Goal: Find specific page/section: Locate item on page

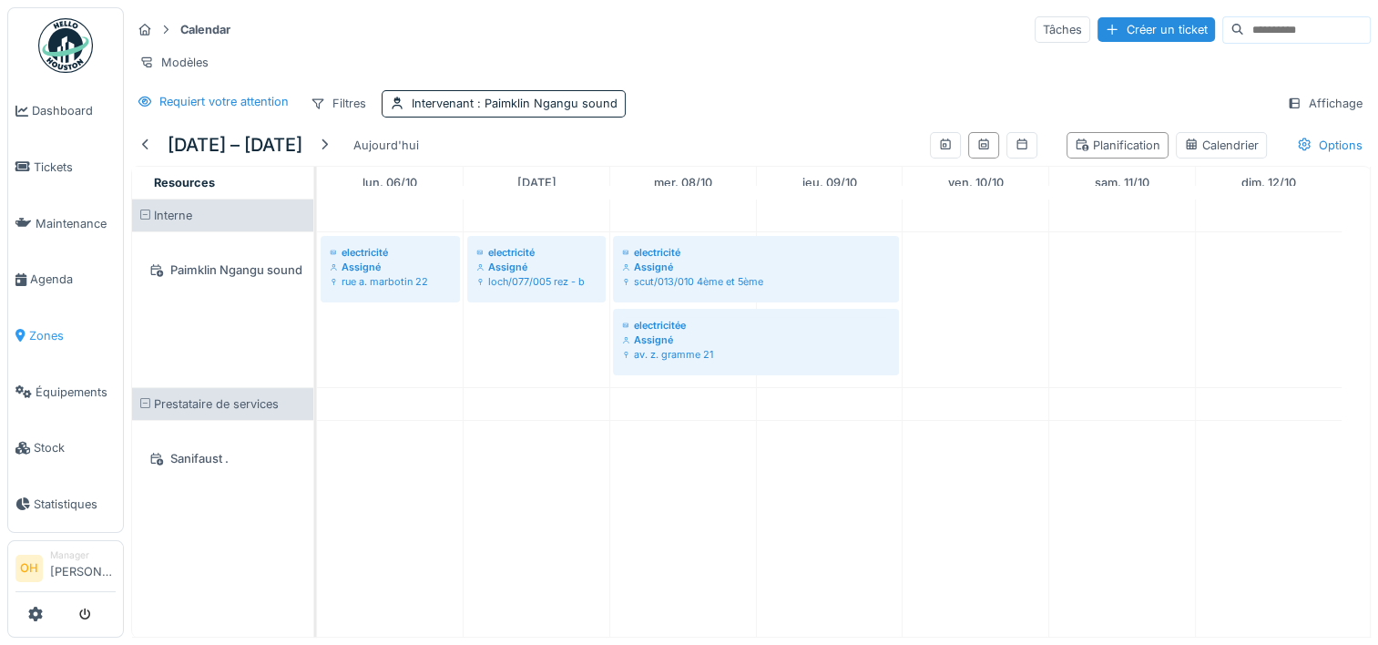
click at [51, 333] on span "Zones" at bounding box center [72, 335] width 87 height 17
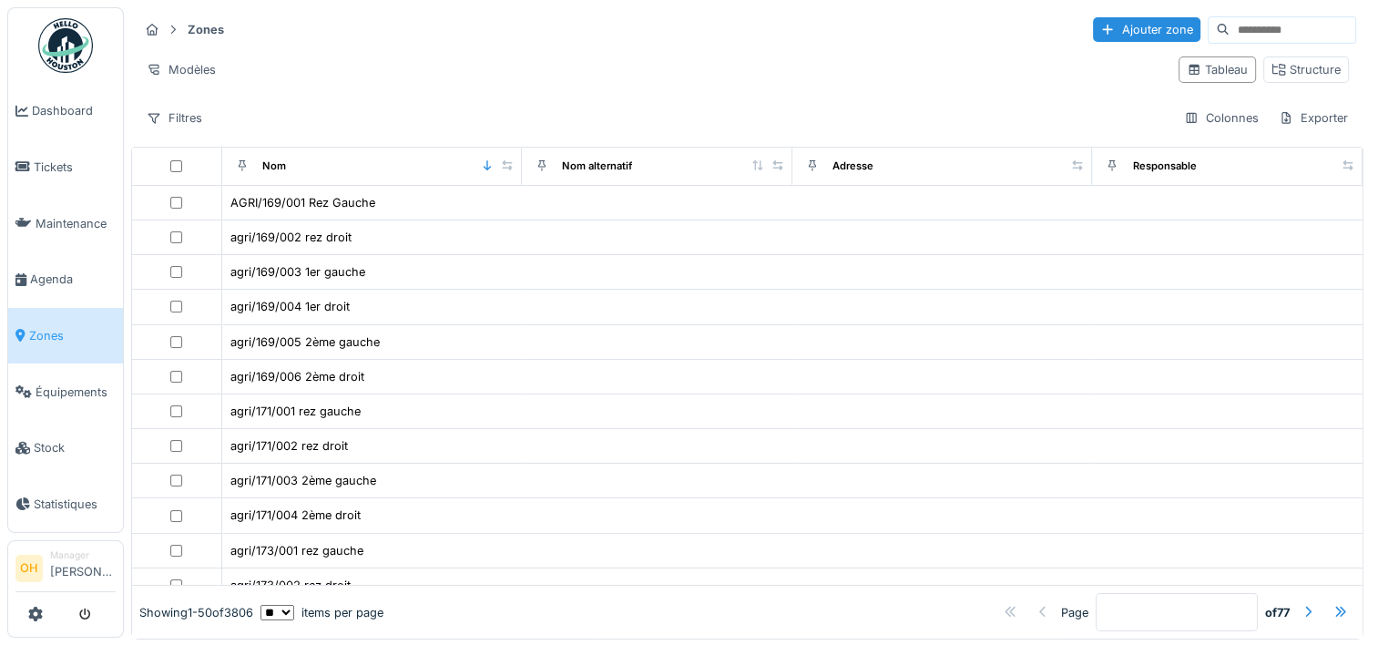
click at [1253, 22] on input at bounding box center [1293, 30] width 126 height 26
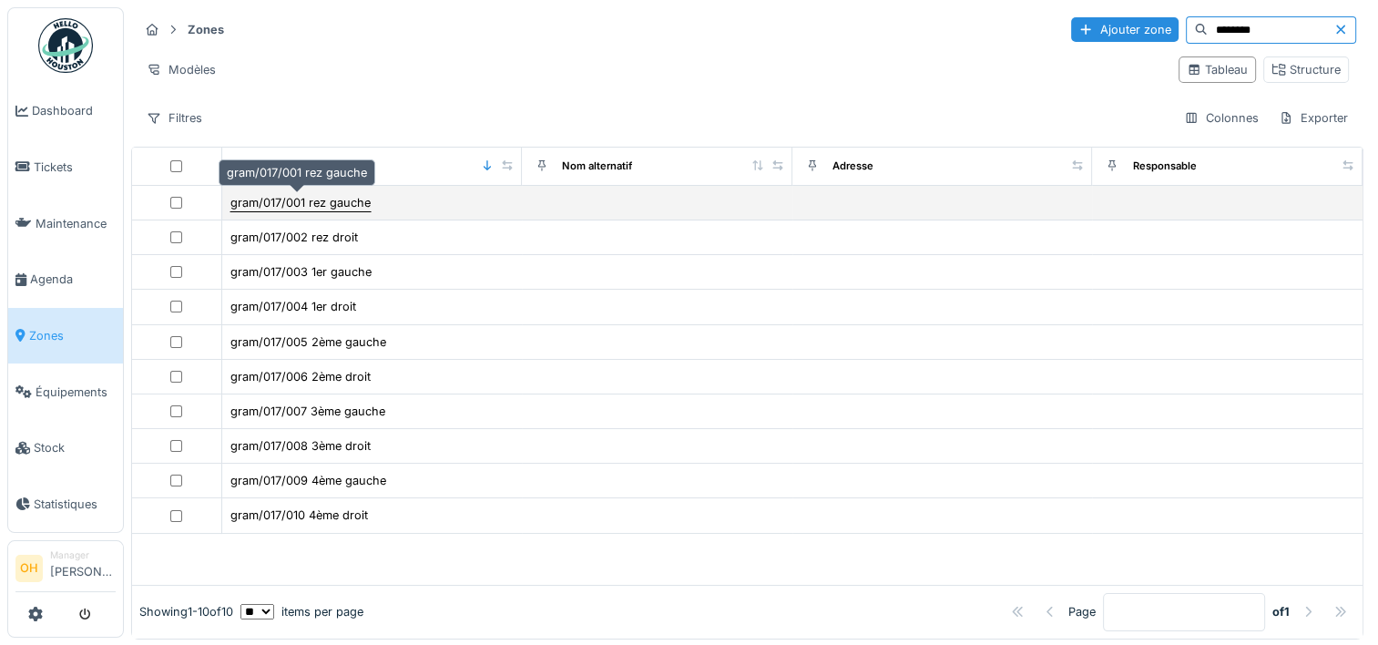
type input "********"
click at [295, 202] on div "gram/017/001 rez gauche" at bounding box center [300, 202] width 140 height 17
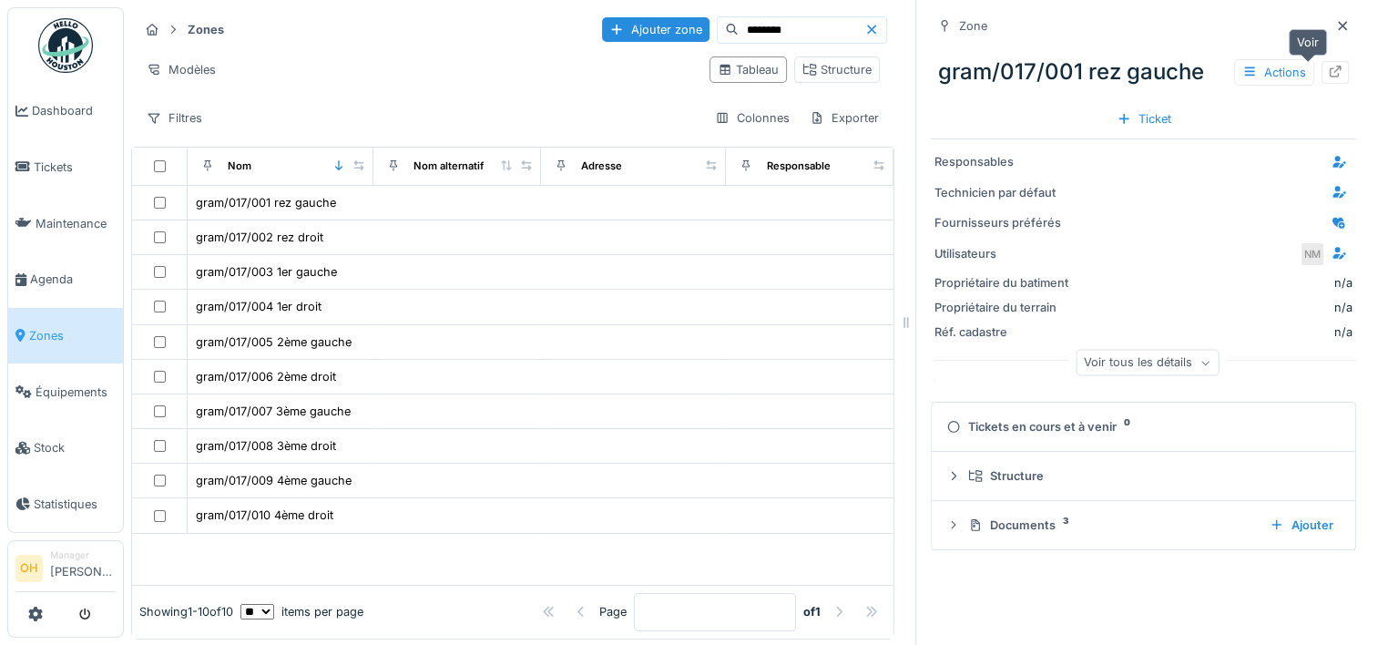
click at [1322, 69] on div at bounding box center [1335, 72] width 27 height 23
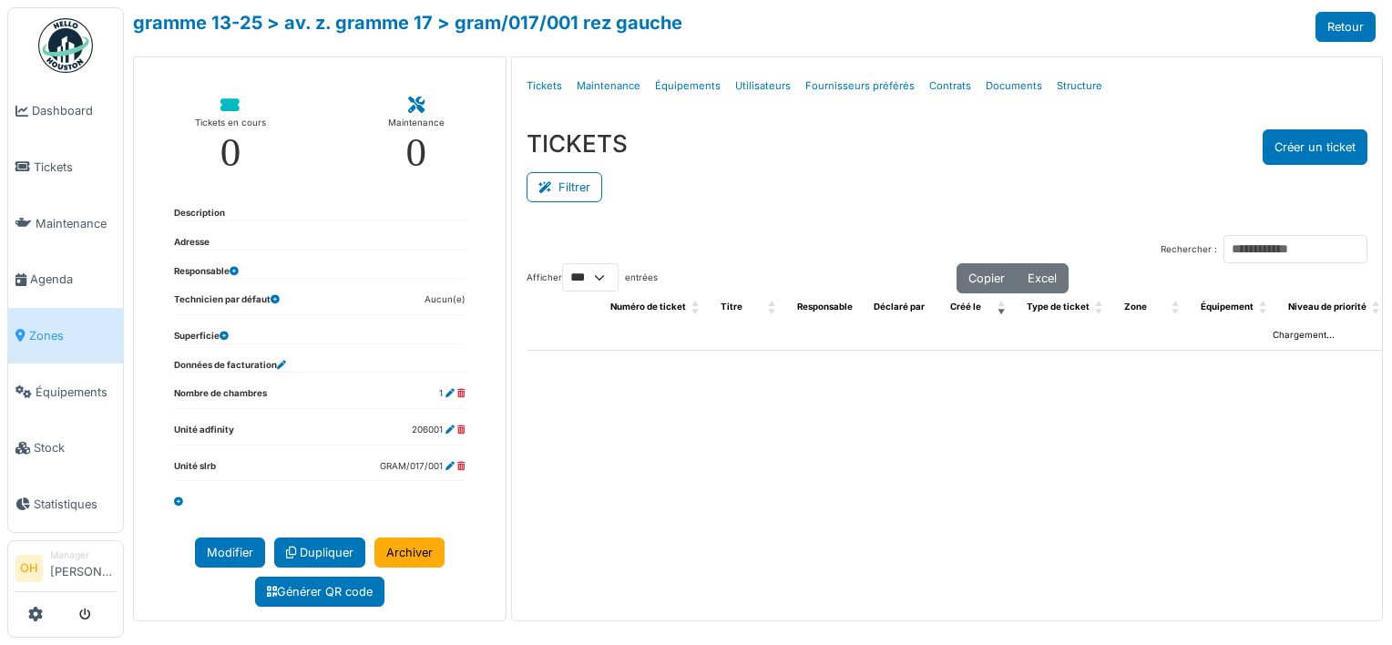
select select "***"
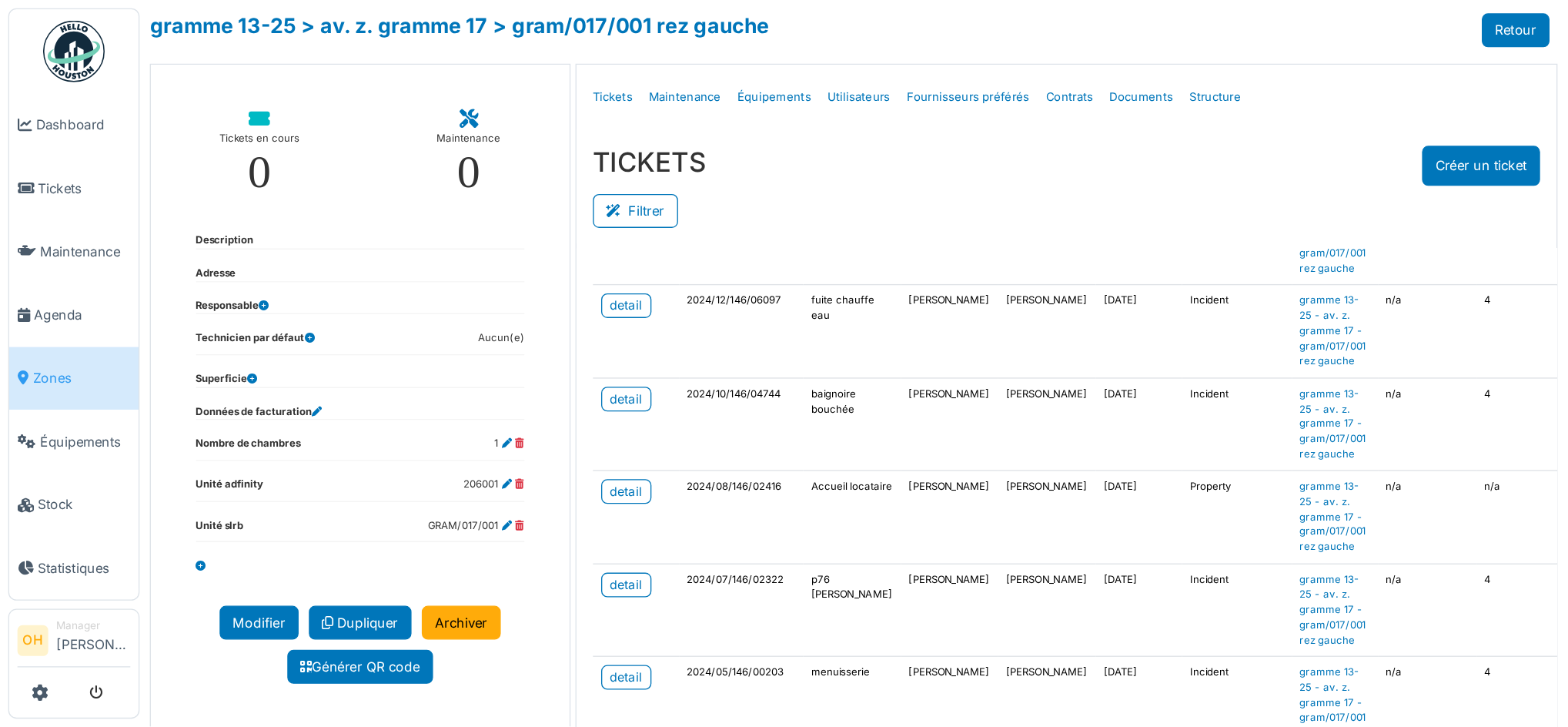
scroll to position [154, 0]
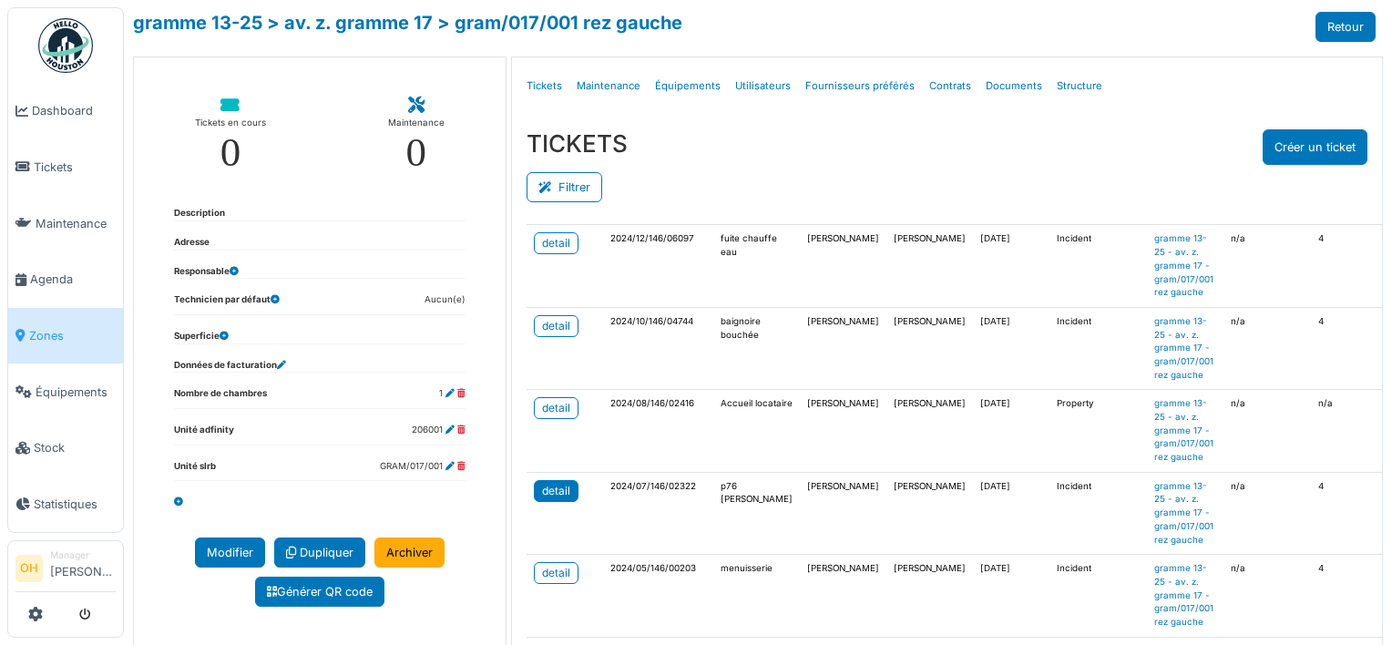
click at [565, 483] on div "detail" at bounding box center [556, 491] width 28 height 16
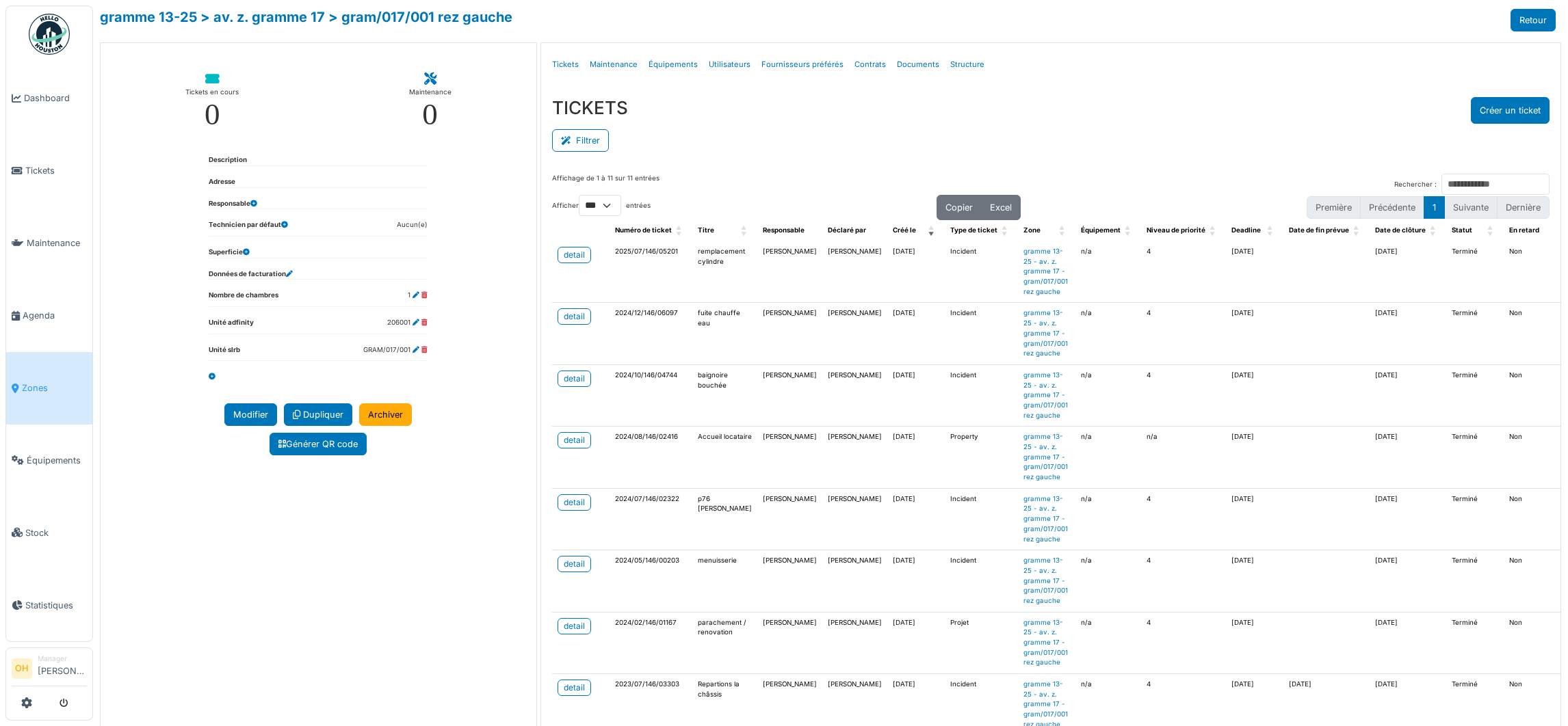
scroll to position [0, 0]
click at [564, 322] on div "detail" at bounding box center [574, 319] width 21 height 12
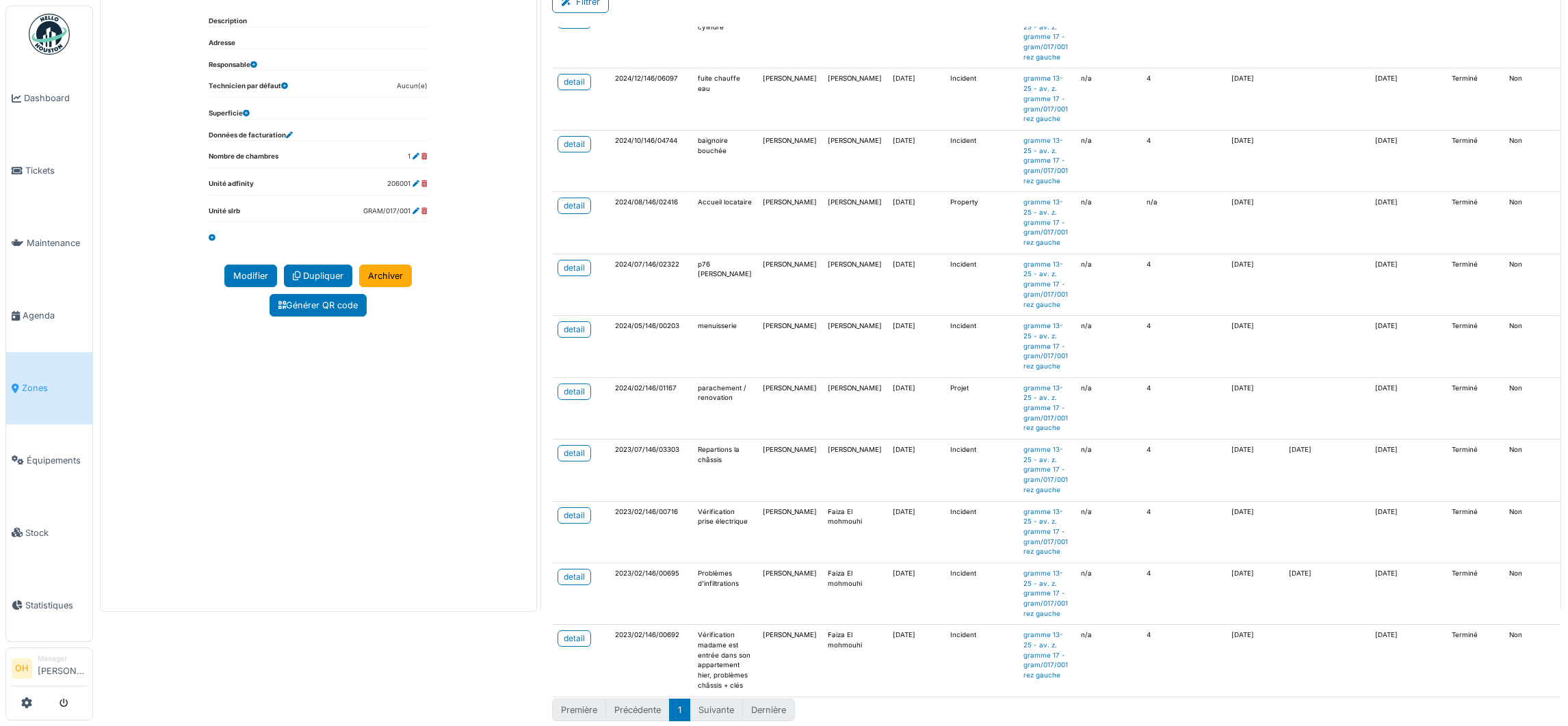
scroll to position [146, 0]
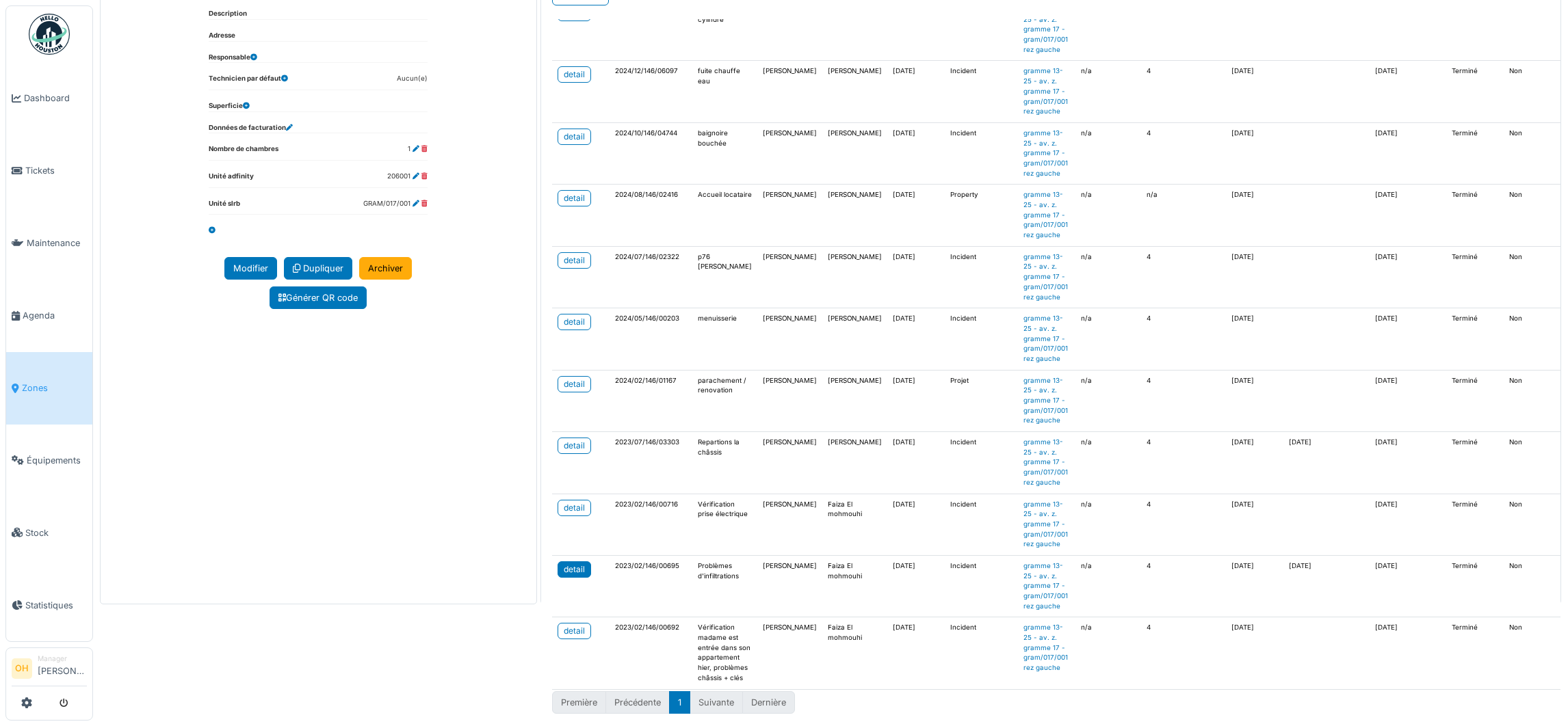
click at [557, 483] on link "detail" at bounding box center [574, 570] width 34 height 17
click at [565, 378] on div "detail" at bounding box center [574, 384] width 21 height 12
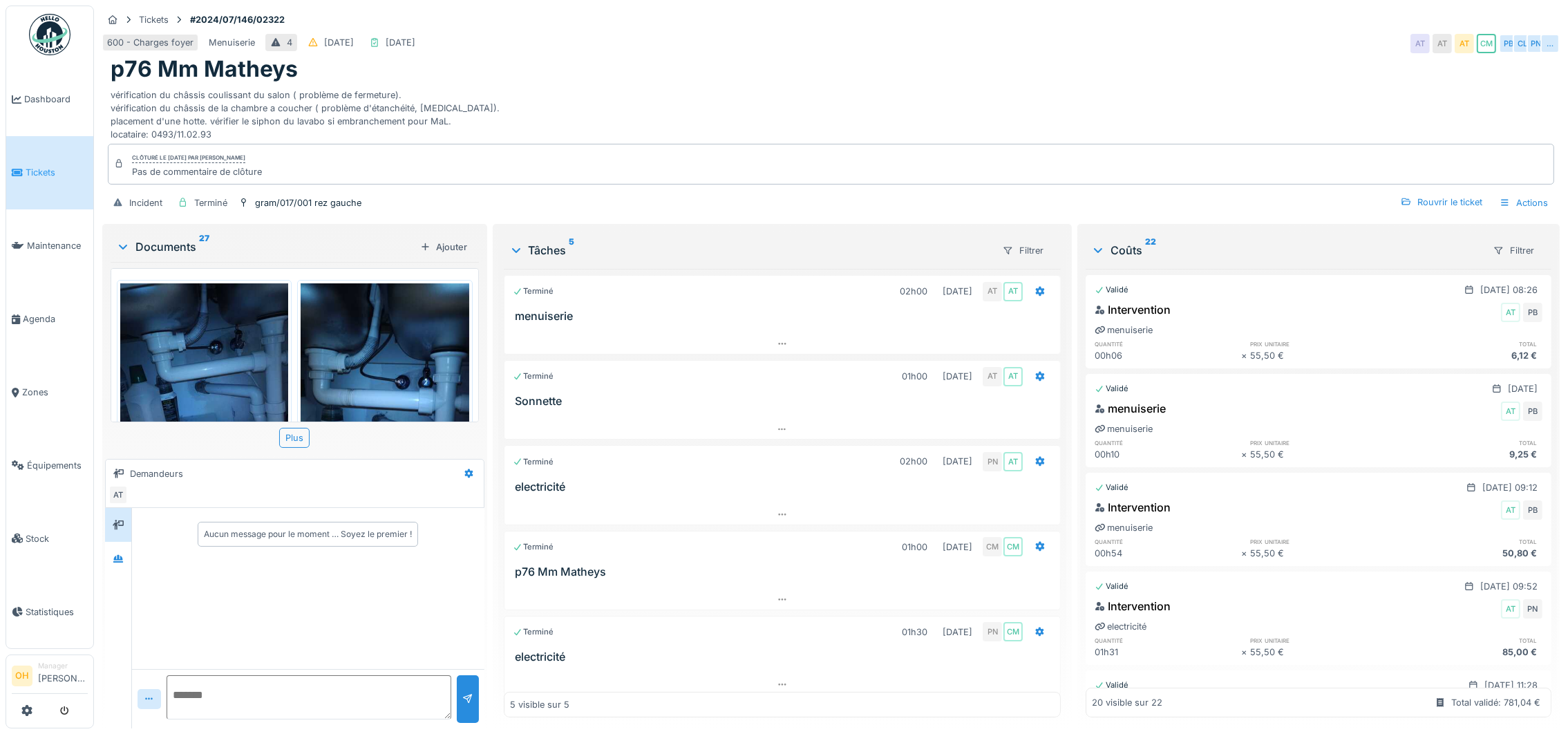
scroll to position [15, 0]
click at [408, 334] on img at bounding box center [384, 395] width 168 height 224
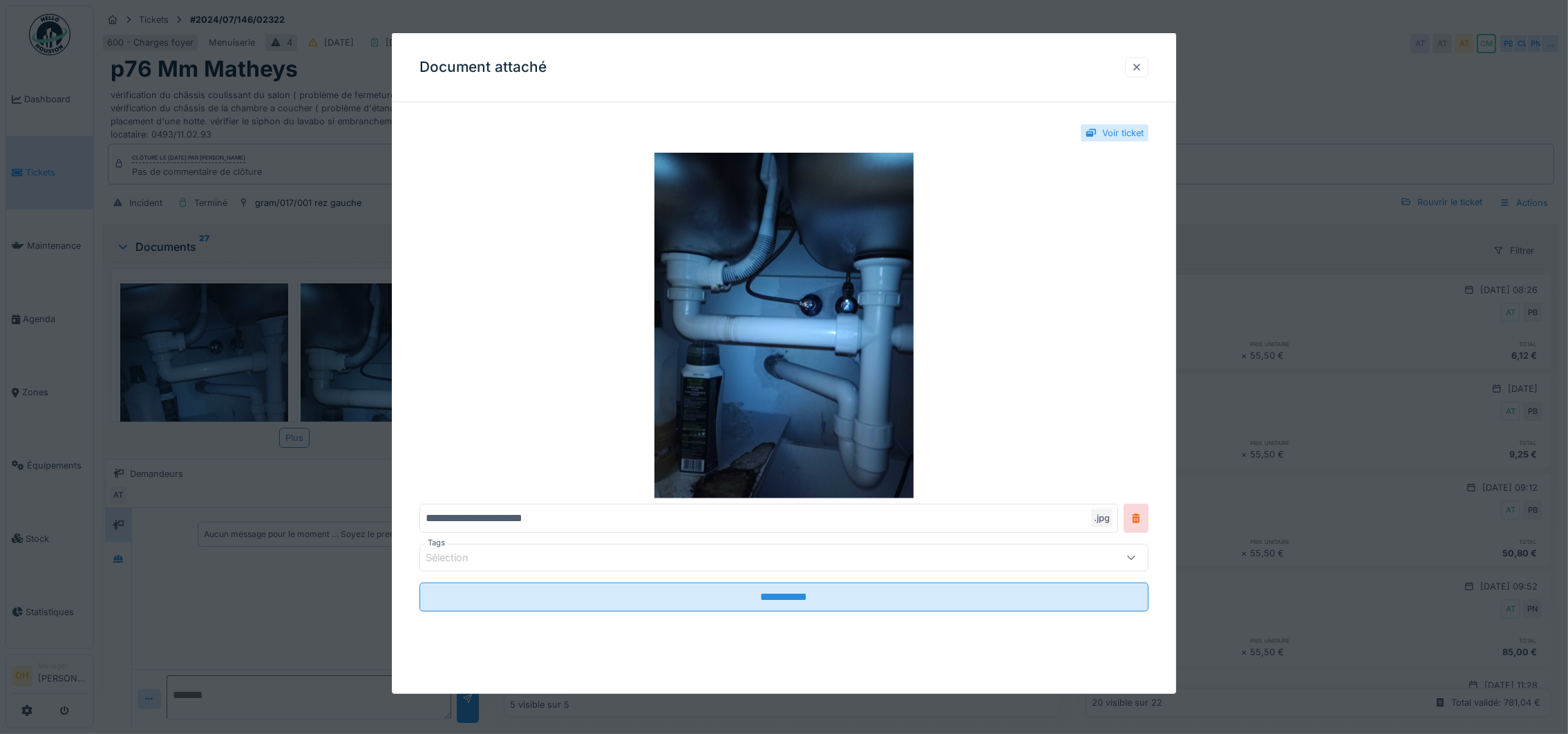
click at [1045, 64] on div at bounding box center [1136, 67] width 11 height 13
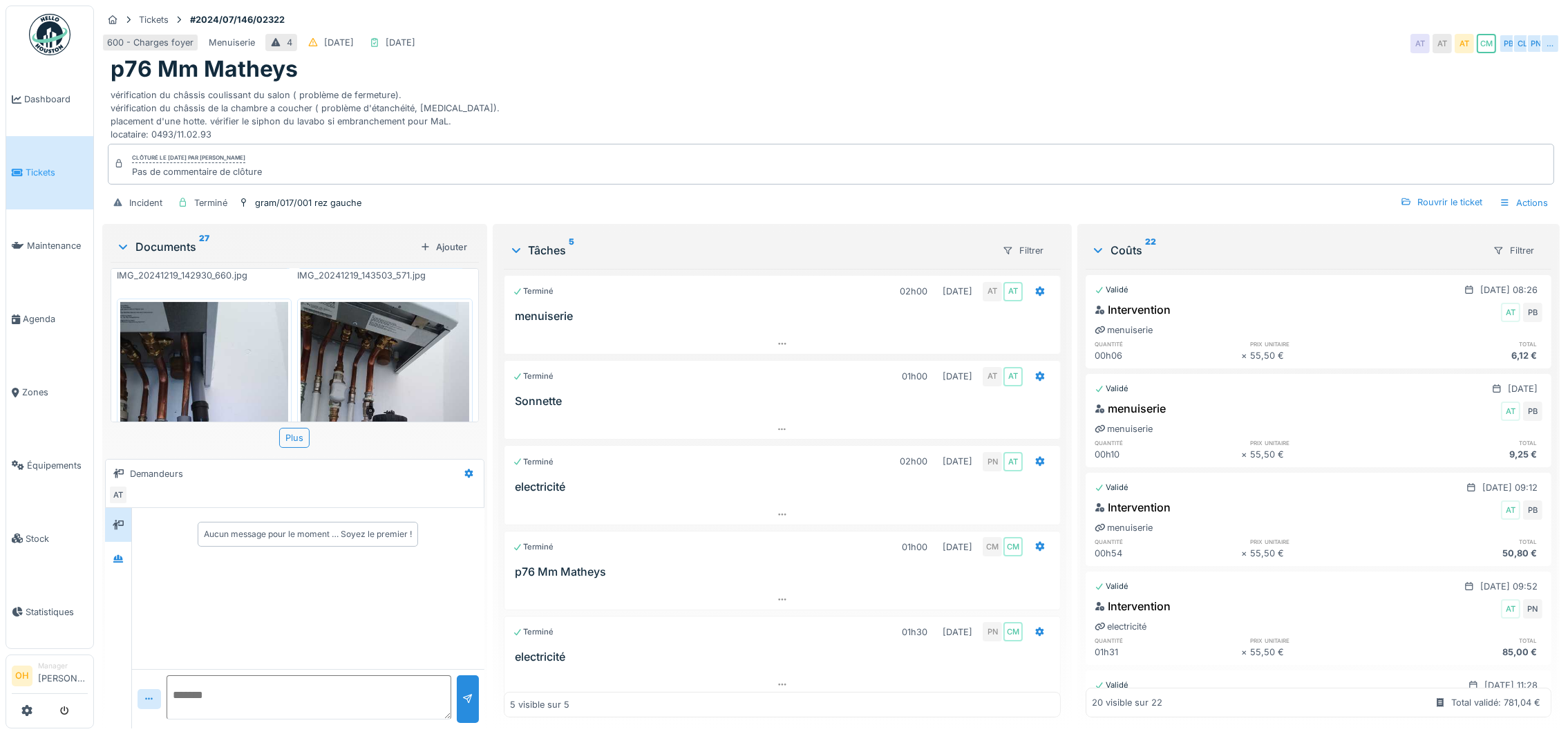
scroll to position [830, 0]
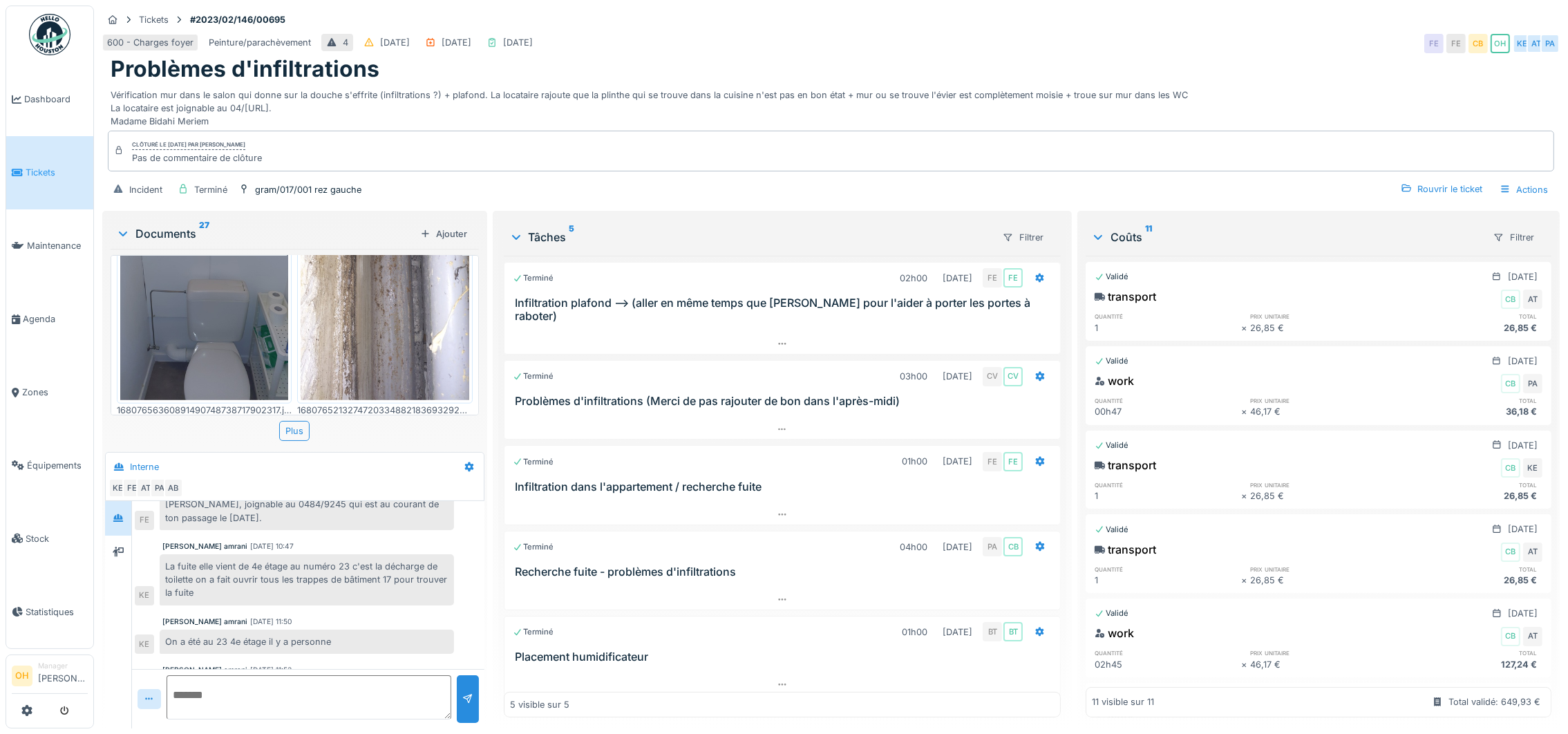
scroll to position [2453, 0]
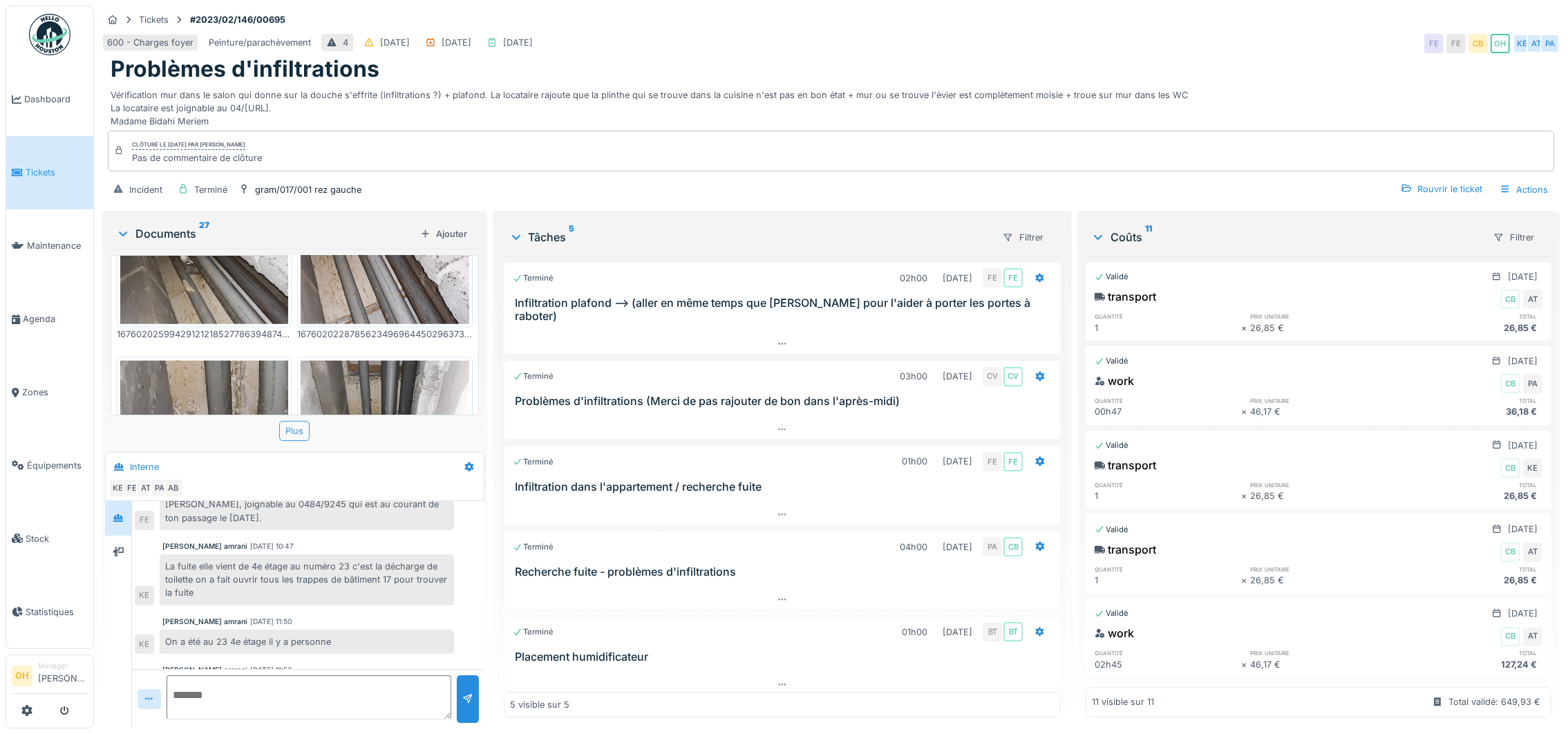
click at [291, 425] on div "Plus" at bounding box center [294, 431] width 30 height 20
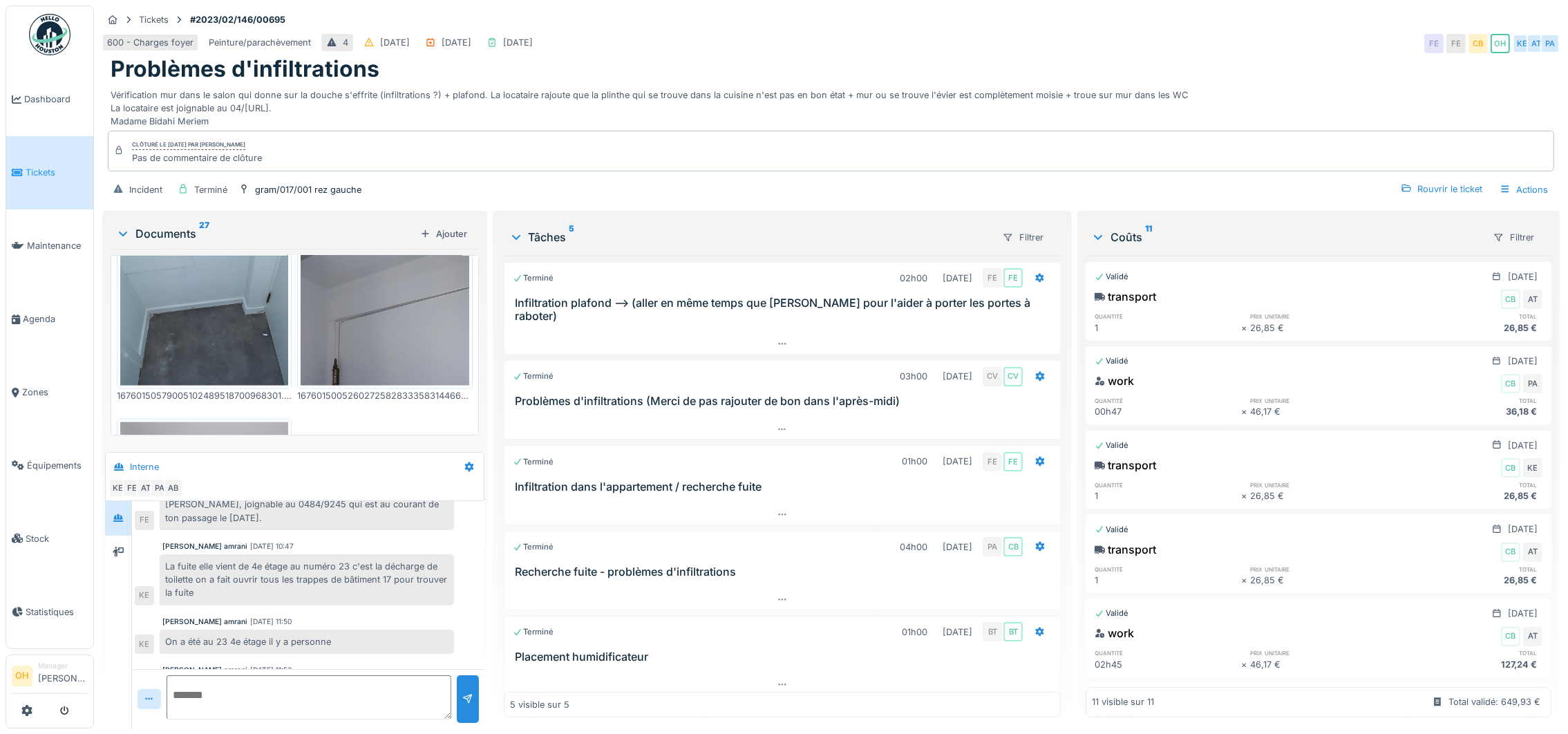
scroll to position [15, 0]
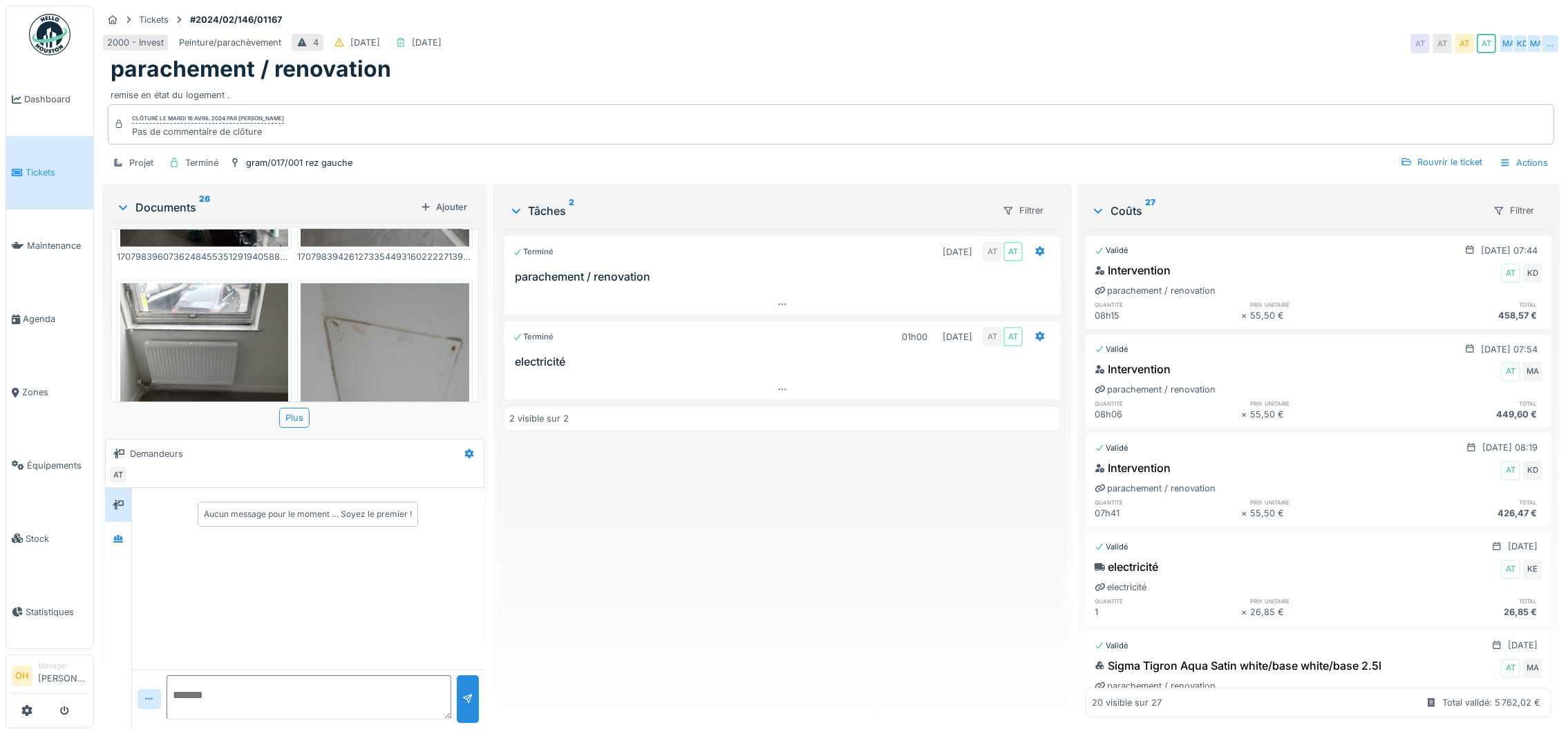
scroll to position [2216, 0]
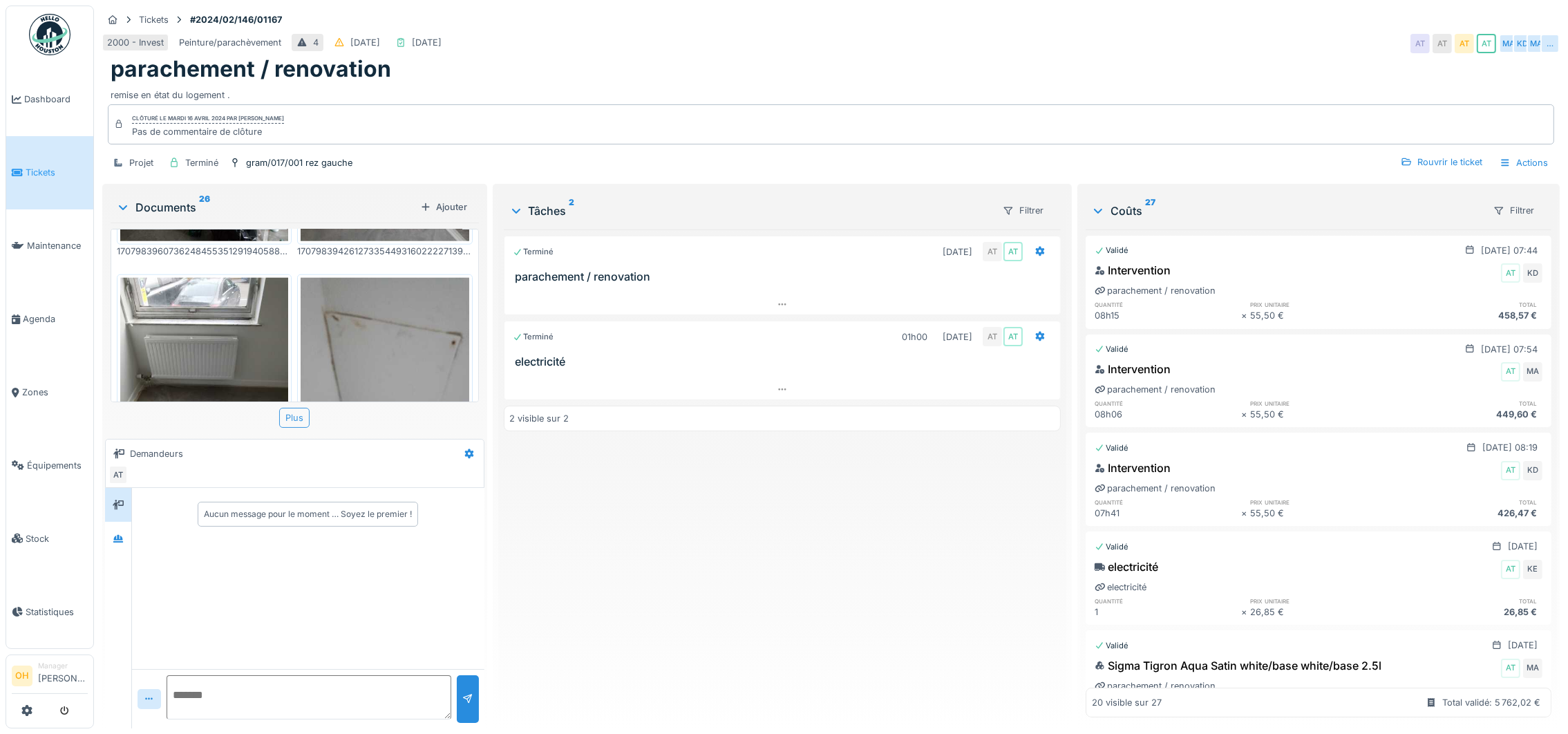
click at [295, 408] on div "Plus" at bounding box center [294, 417] width 30 height 20
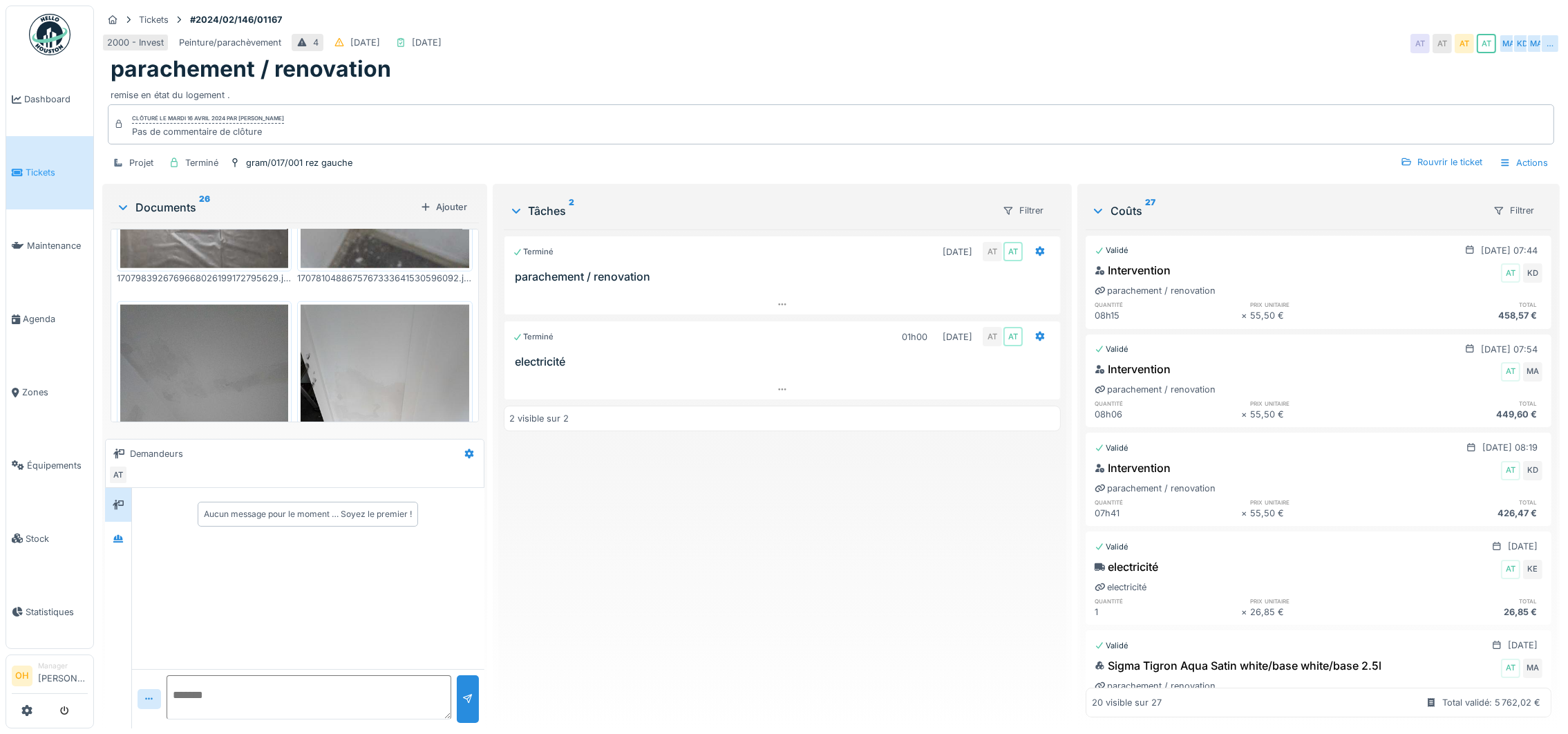
scroll to position [2420, 0]
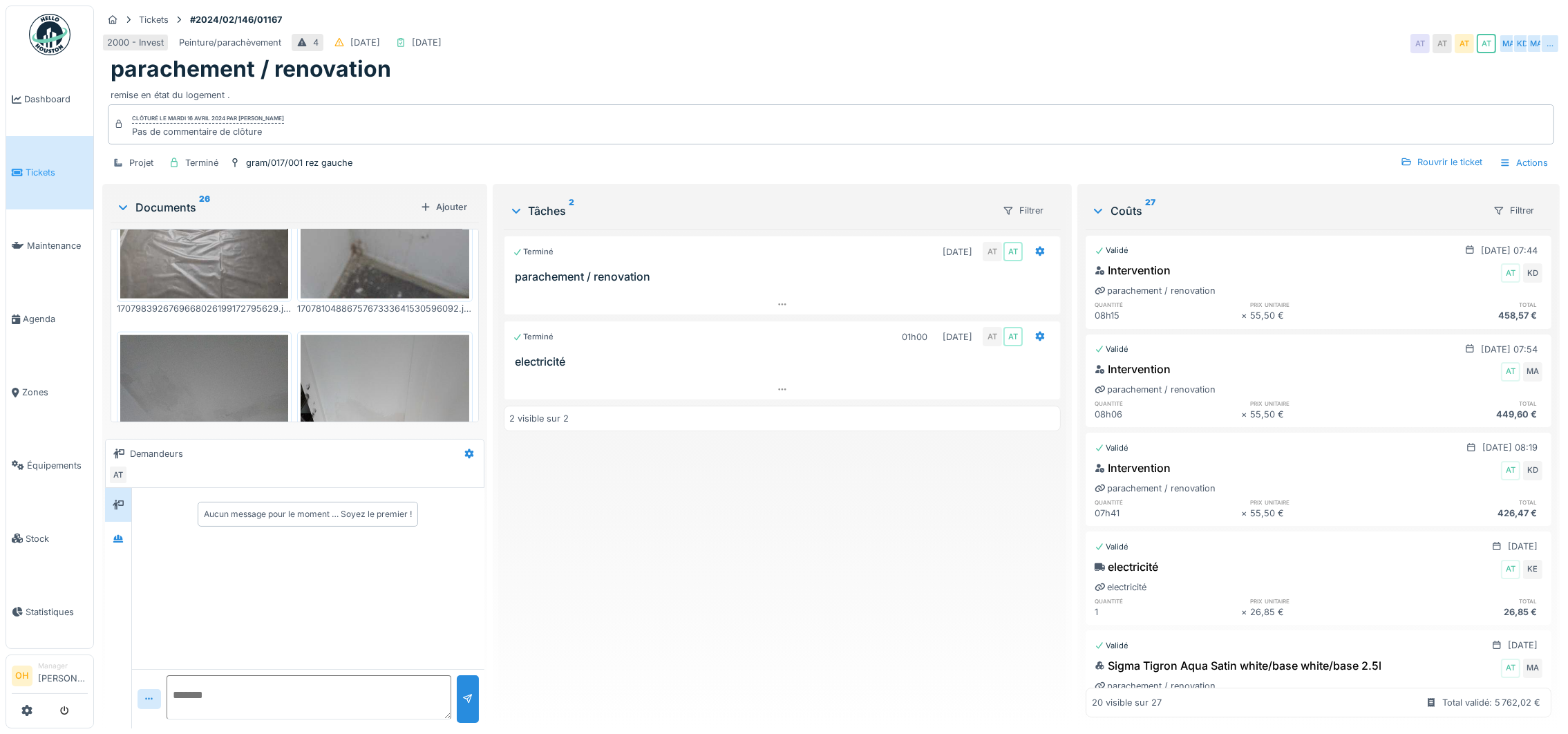
click at [347, 335] on img at bounding box center [384, 447] width 168 height 224
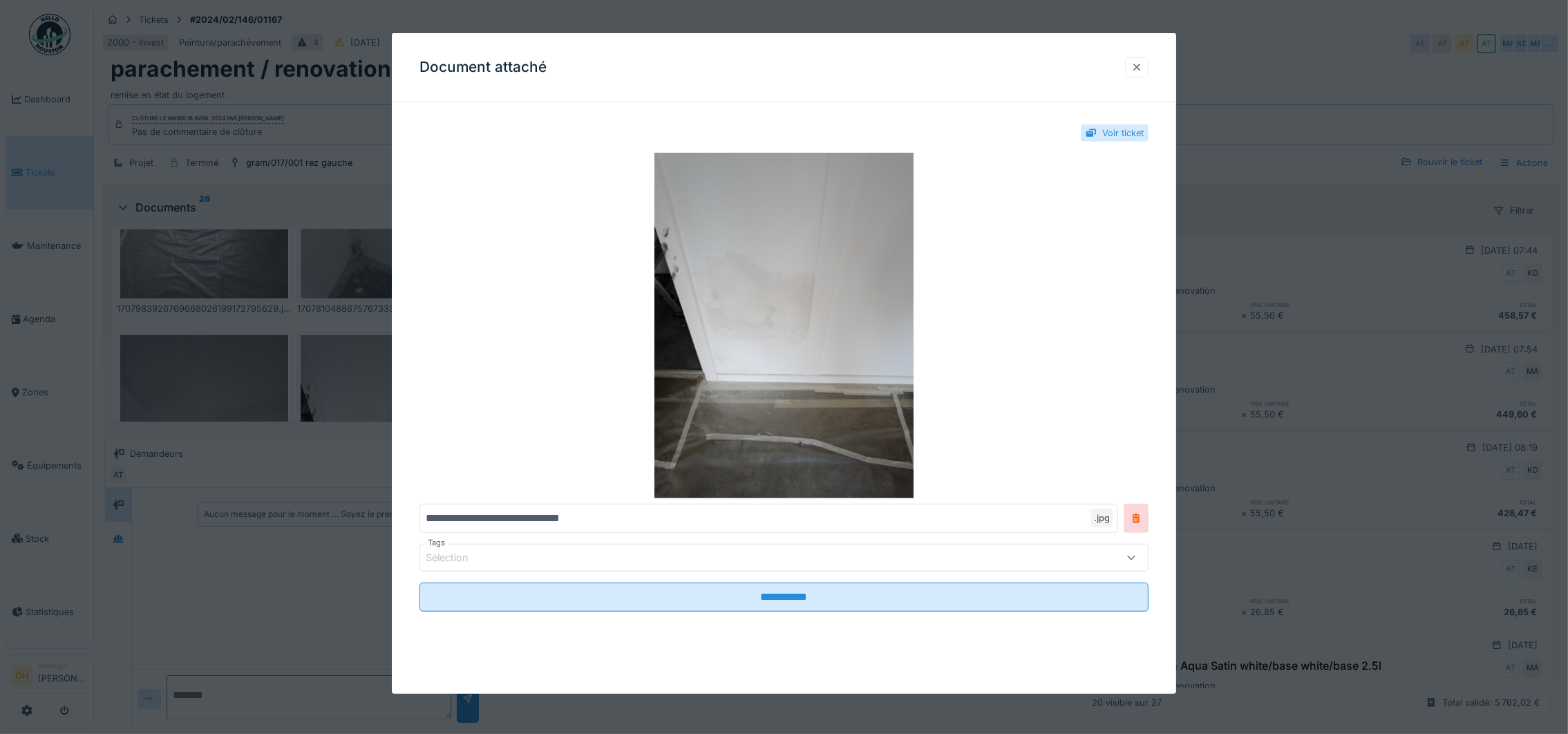
click at [1142, 67] on div at bounding box center [1136, 67] width 11 height 13
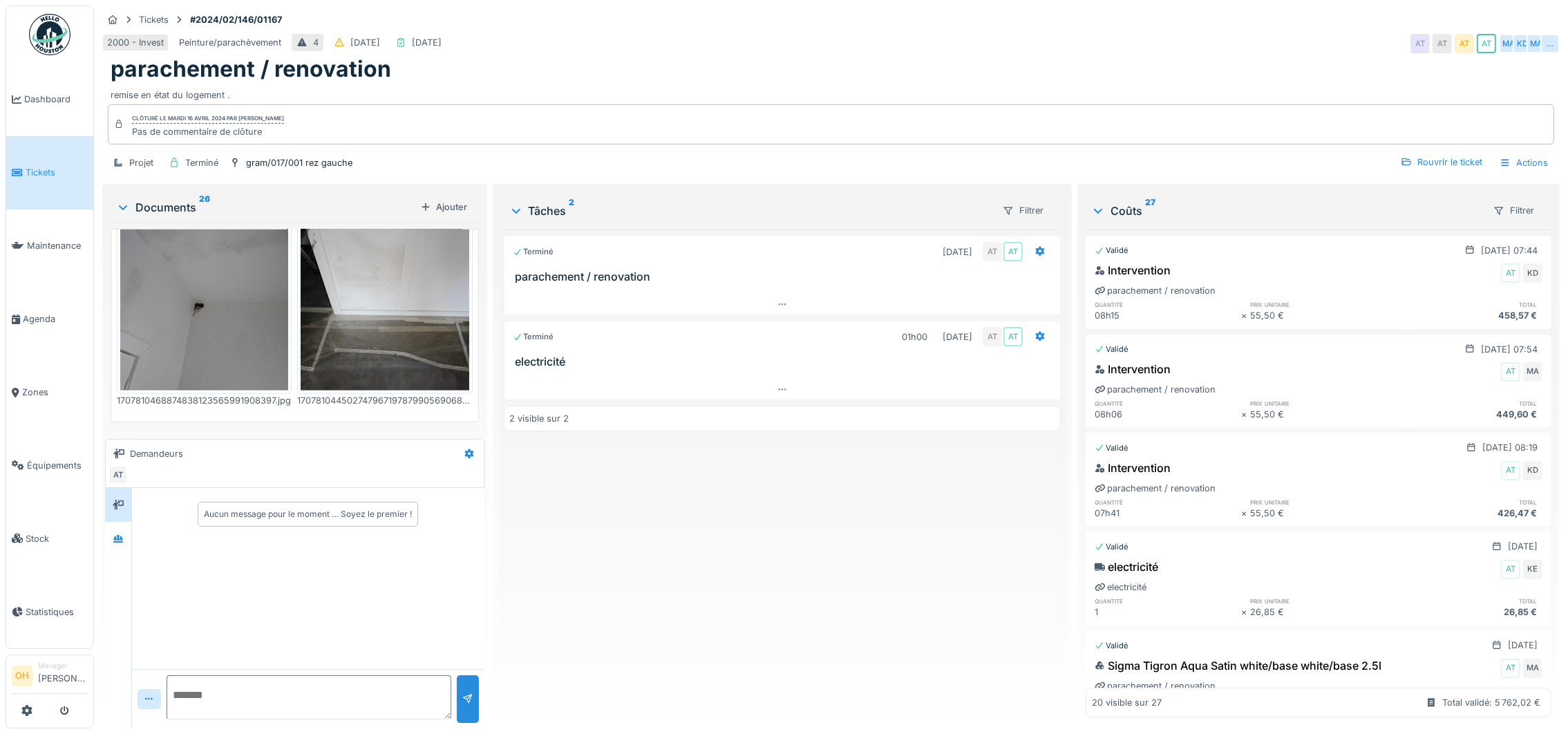
scroll to position [2592, 0]
